Goal: Task Accomplishment & Management: Manage account settings

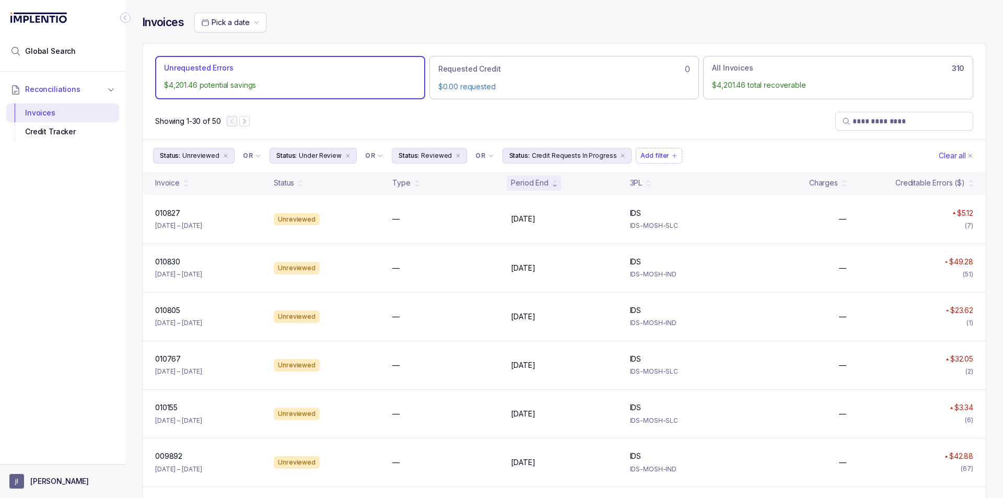
click at [64, 475] on button "[PERSON_NAME]" at bounding box center [62, 481] width 107 height 15
click at [51, 452] on li "Logout" at bounding box center [63, 458] width 108 height 17
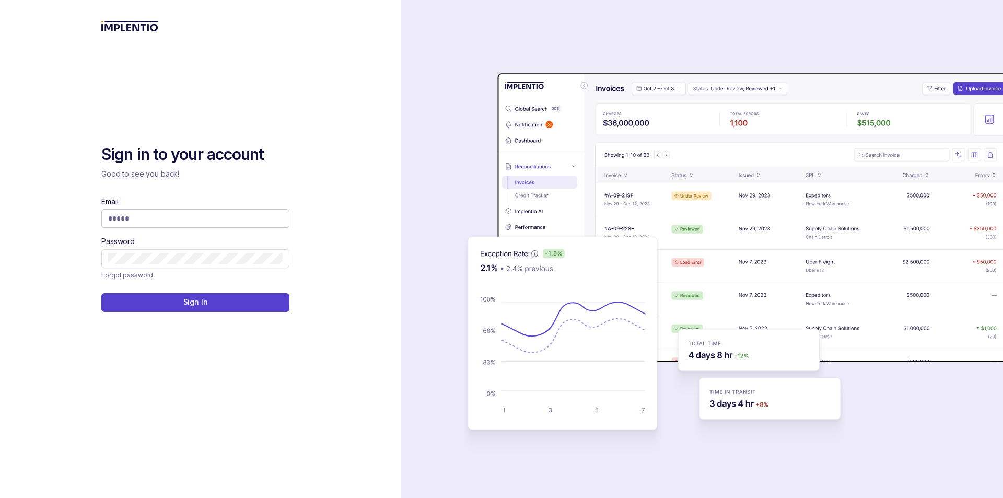
click at [143, 222] on input "Email" at bounding box center [195, 218] width 174 height 10
type input "**********"
